Goal: Use online tool/utility: Use online tool/utility

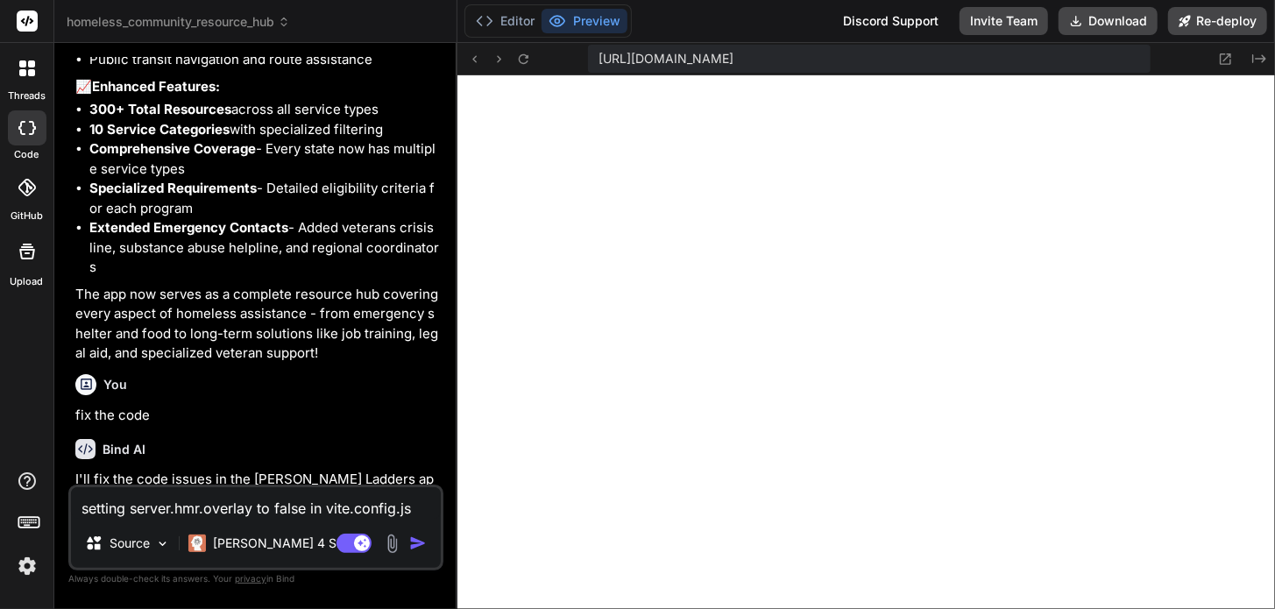
scroll to position [6247, 0]
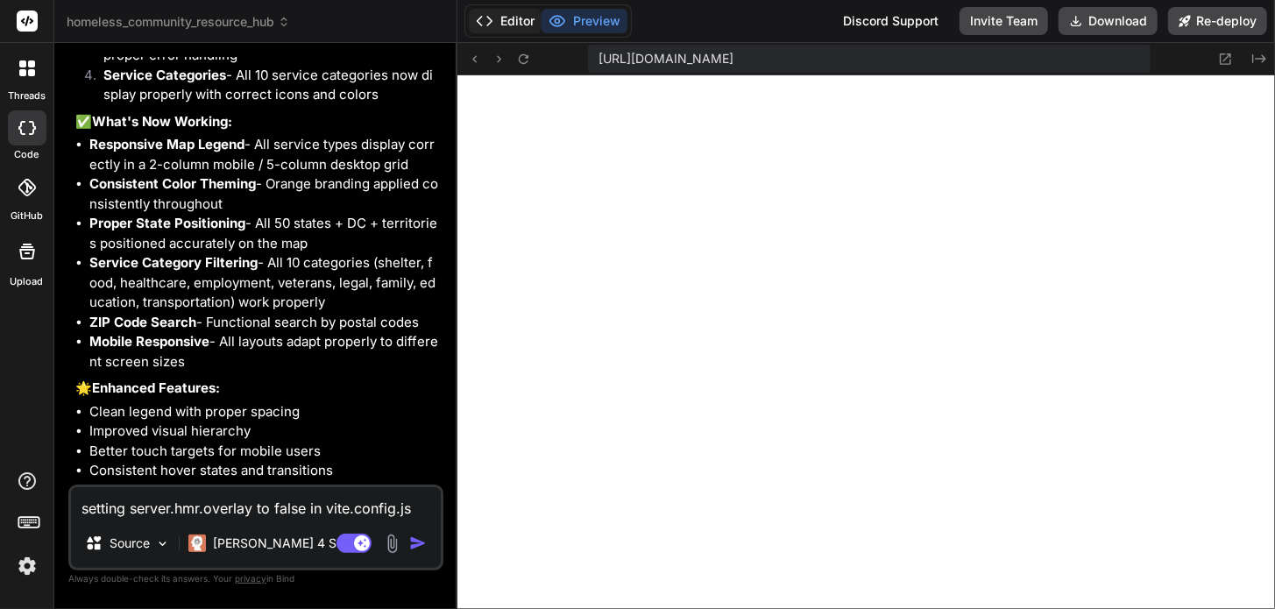
click at [518, 31] on button "Editor" at bounding box center [505, 21] width 73 height 25
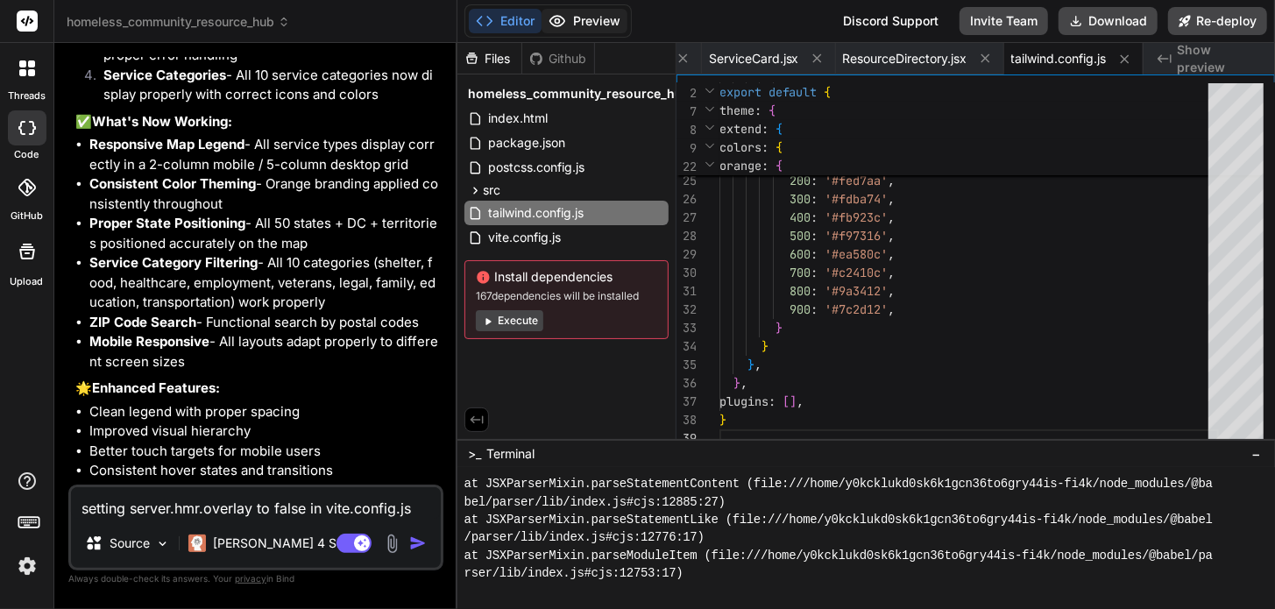
click at [584, 9] on button "Preview" at bounding box center [585, 21] width 86 height 25
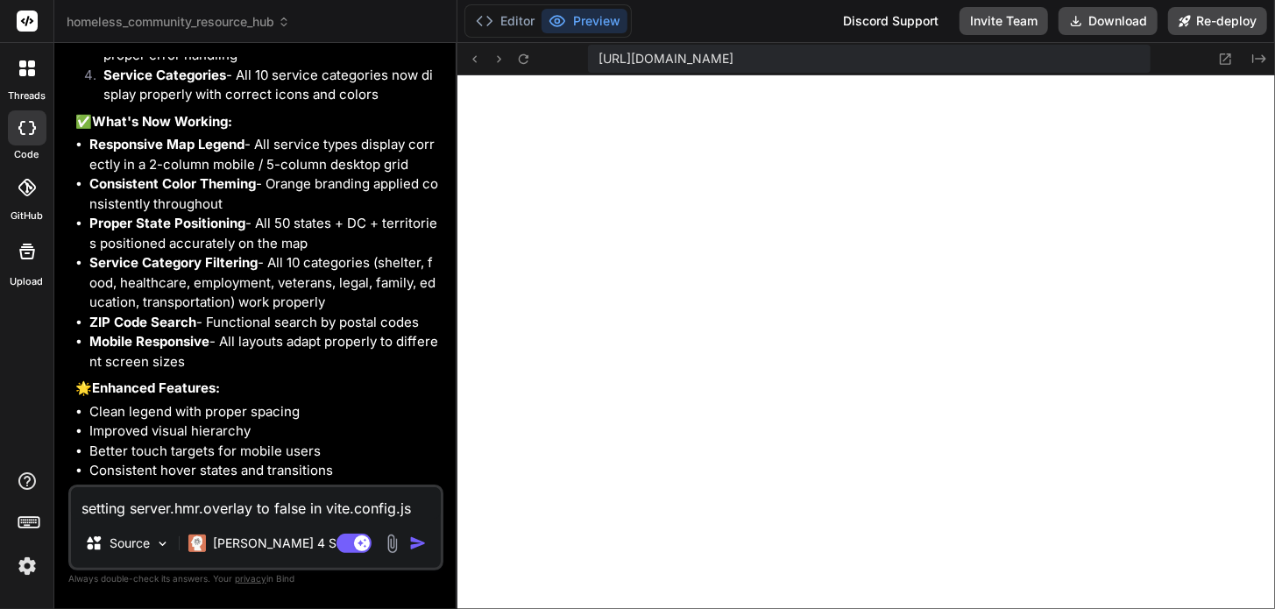
click at [514, 35] on div "Editor Preview" at bounding box center [547, 20] width 167 height 33
click at [614, 11] on button "Preview" at bounding box center [585, 21] width 86 height 25
click at [683, 50] on div "[URL][DOMAIN_NAME]" at bounding box center [869, 59] width 563 height 28
click at [733, 60] on span "[URL][DOMAIN_NAME]" at bounding box center [666, 59] width 135 height 18
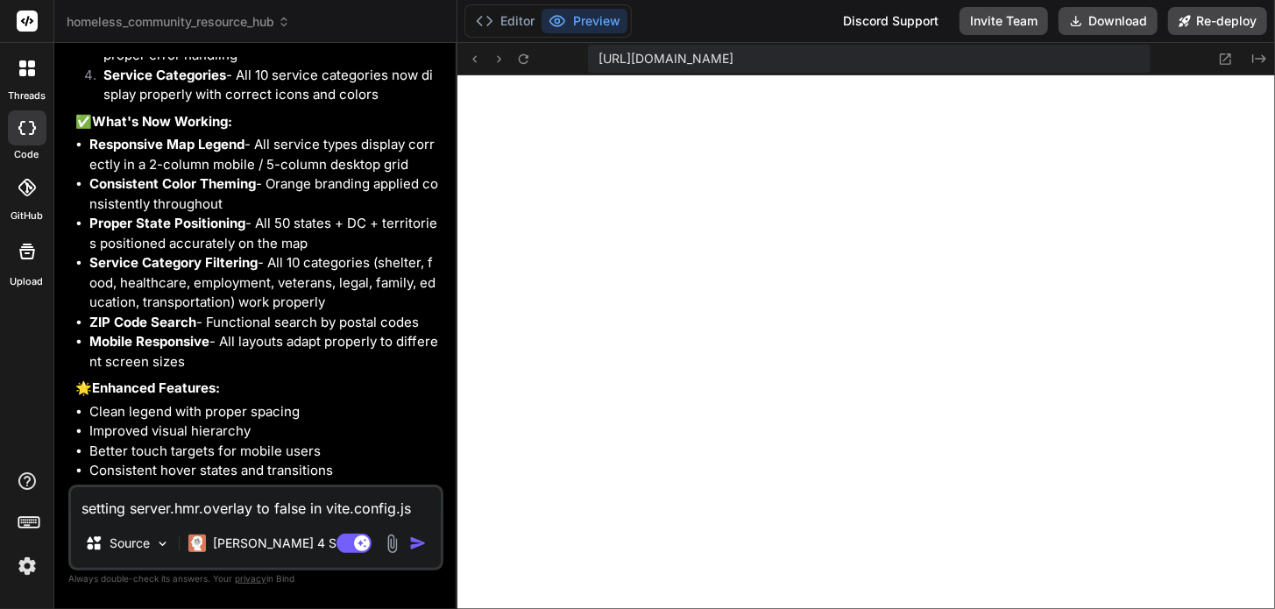
click at [733, 60] on span "[URL][DOMAIN_NAME]" at bounding box center [666, 59] width 135 height 18
drag, startPoint x: 420, startPoint y: 545, endPoint x: 401, endPoint y: 562, distance: 24.8
click at [419, 545] on img "button" at bounding box center [418, 544] width 18 height 18
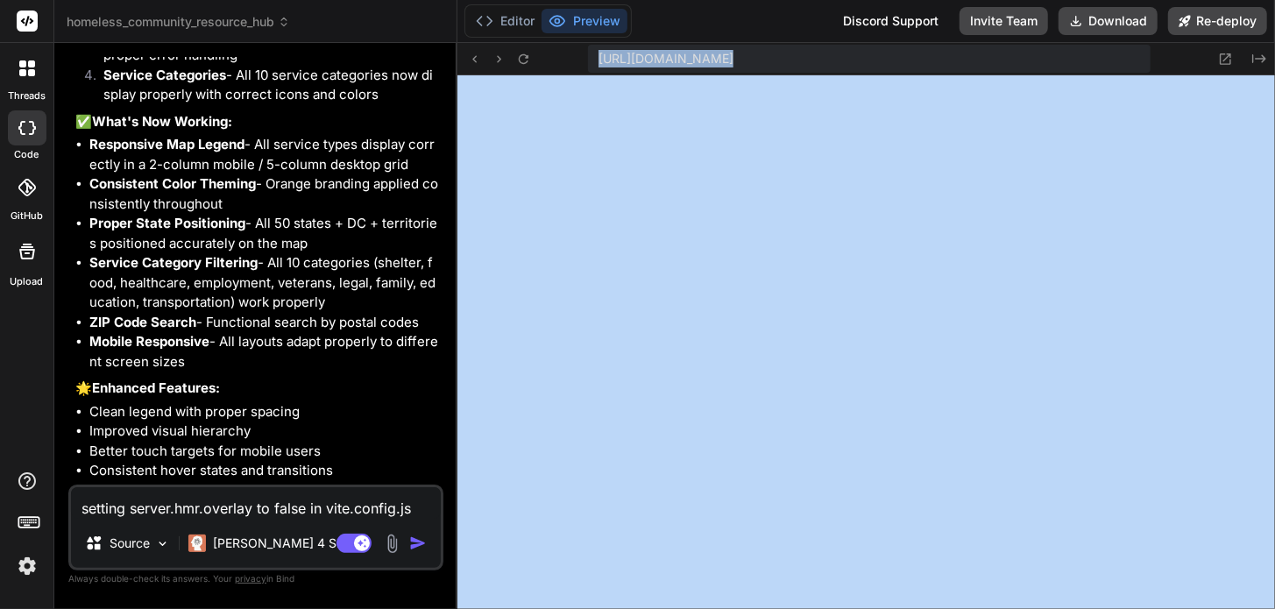
scroll to position [6429, 0]
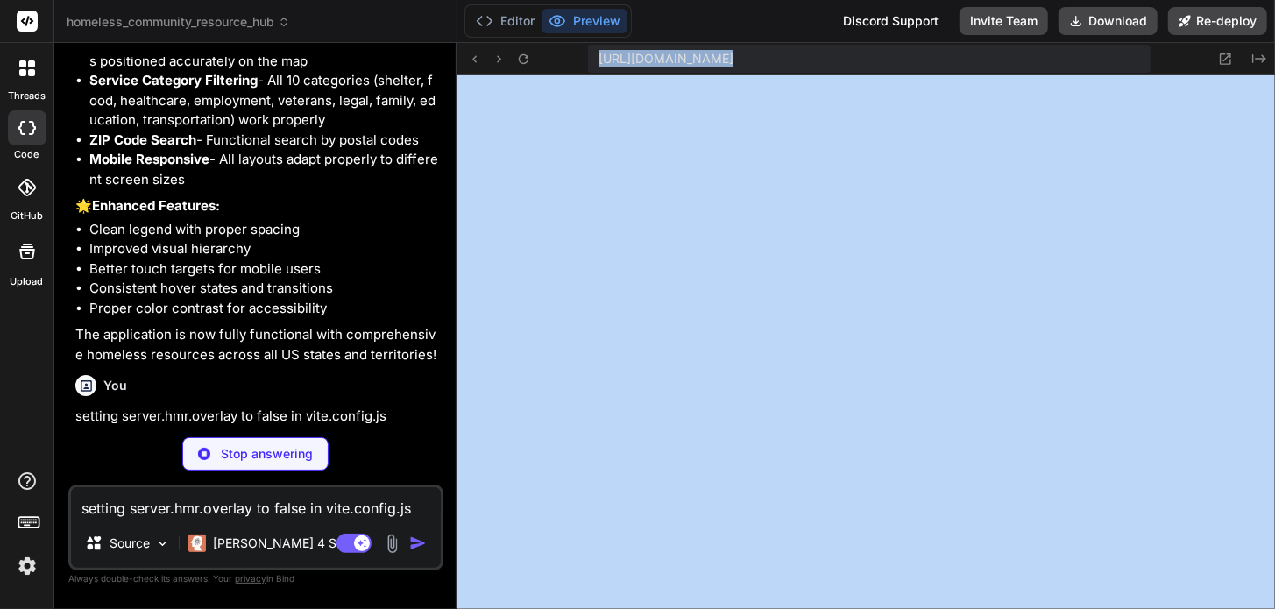
type textarea "x"
type textarea "})"
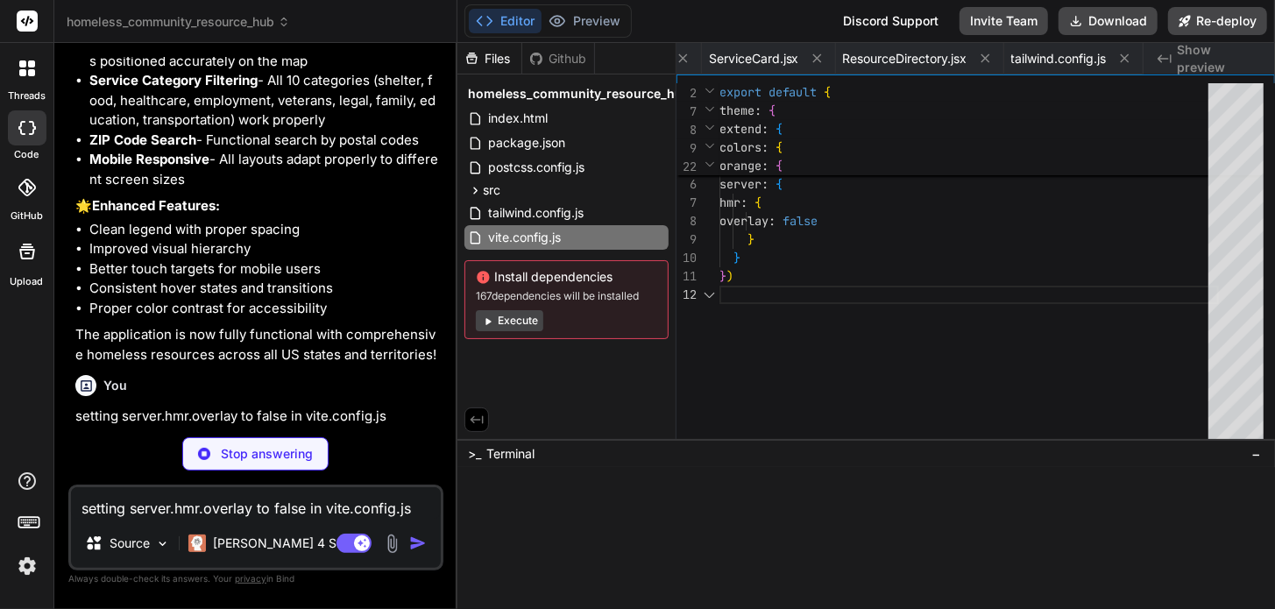
scroll to position [0, 424]
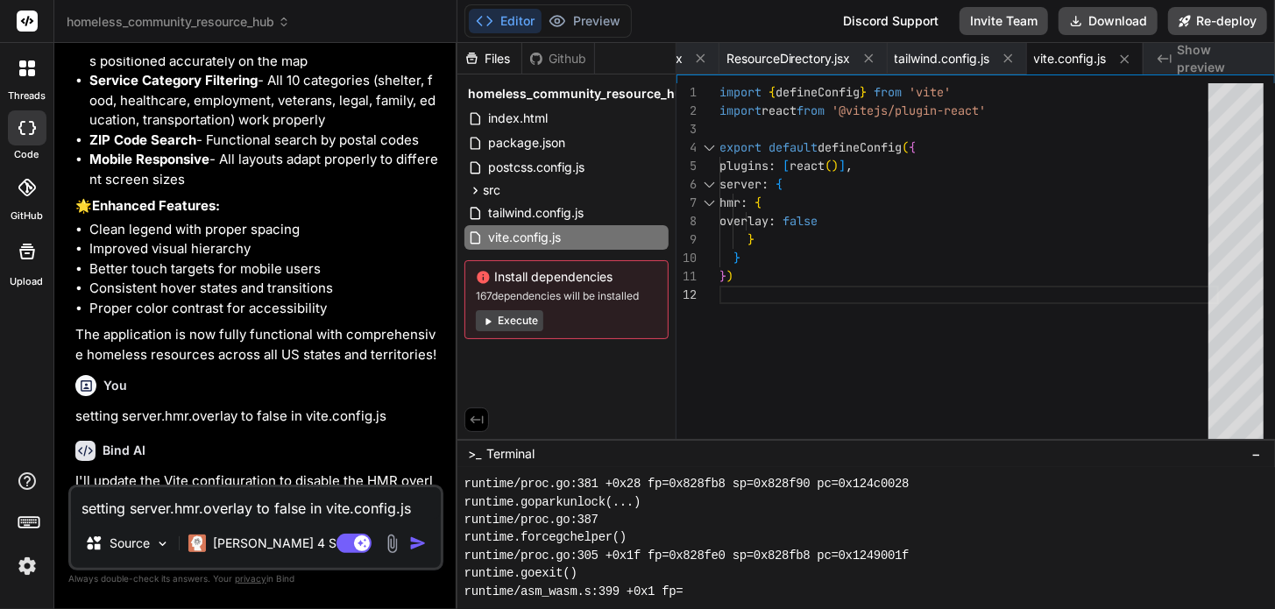
click at [504, 322] on button "Execute" at bounding box center [509, 320] width 67 height 21
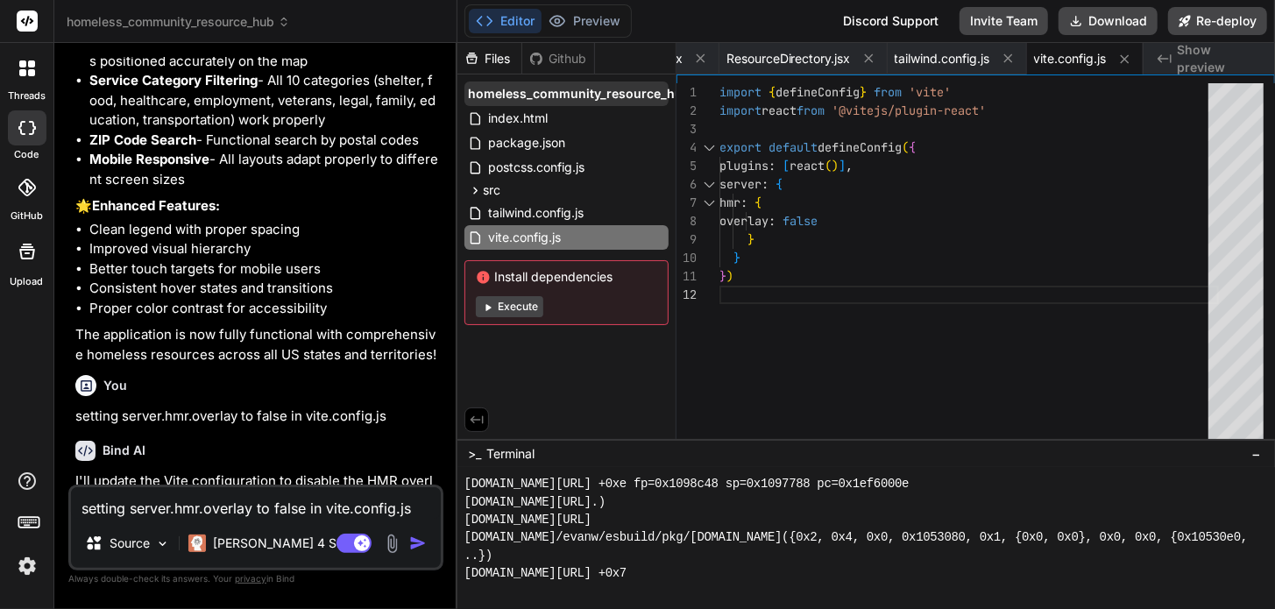
scroll to position [10253, 0]
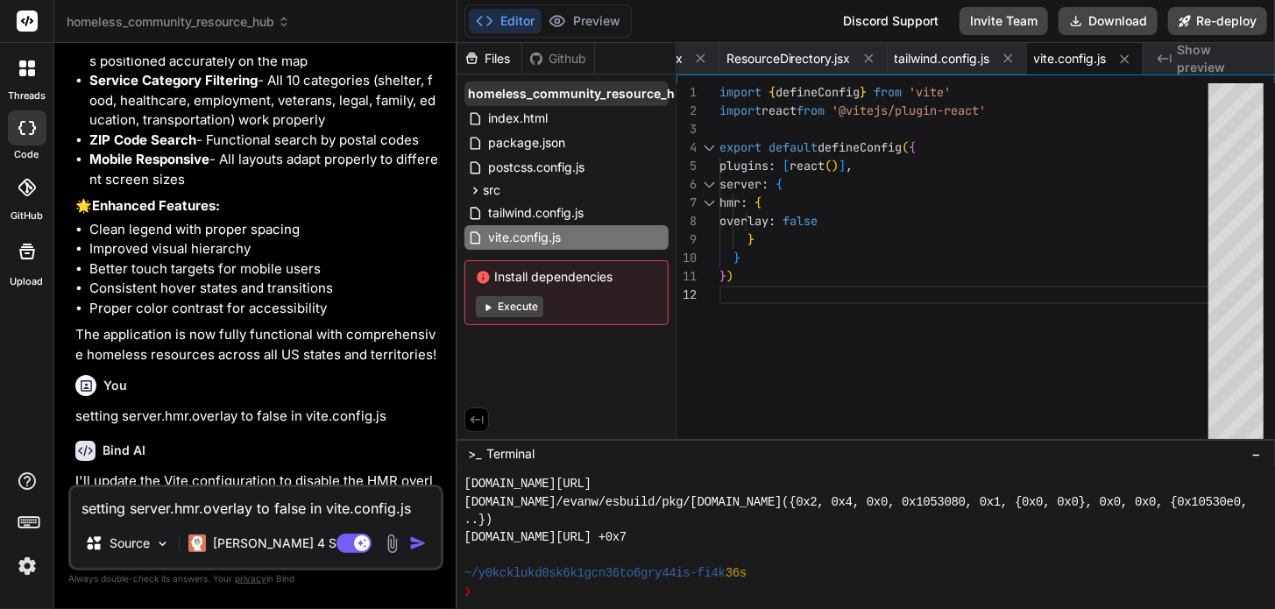
type textarea "x"
